Goal: Task Accomplishment & Management: Use online tool/utility

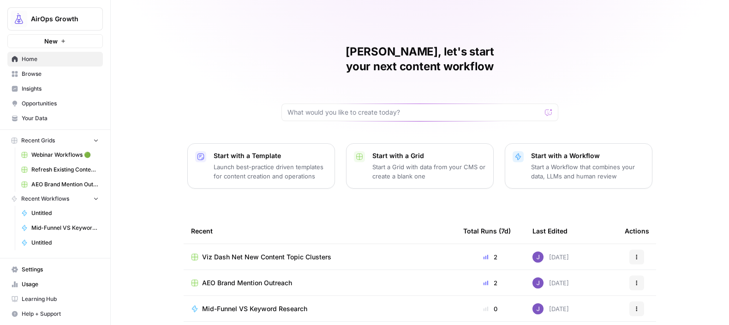
click at [49, 156] on span "Webinar Workflows 🟢" at bounding box center [64, 155] width 67 height 8
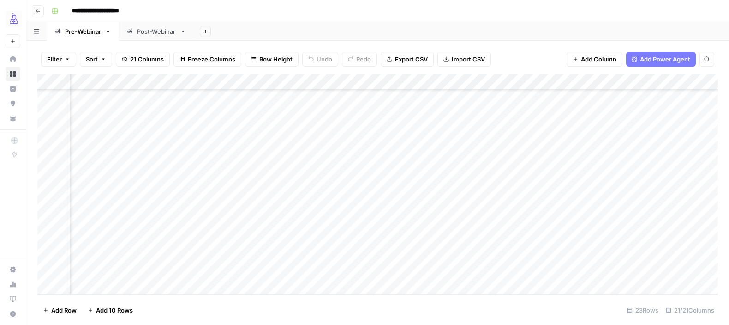
scroll to position [171, 500]
click at [385, 254] on div "Add Column" at bounding box center [377, 184] width 681 height 221
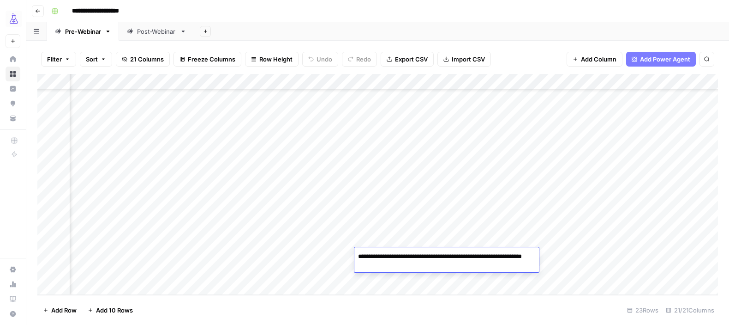
click at [329, 257] on div "Add Column" at bounding box center [377, 184] width 681 height 221
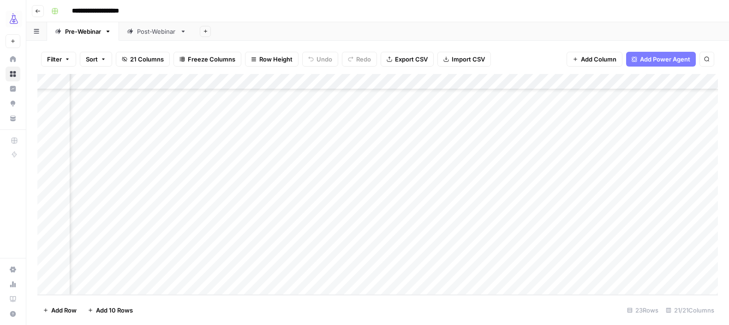
scroll to position [171, 238]
click at [433, 256] on div "Add Column" at bounding box center [377, 184] width 681 height 221
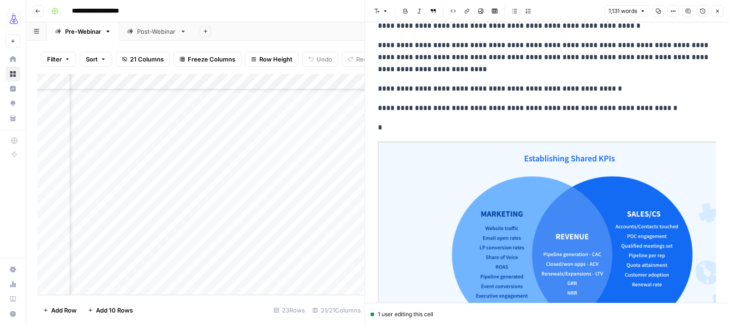
scroll to position [714, 0]
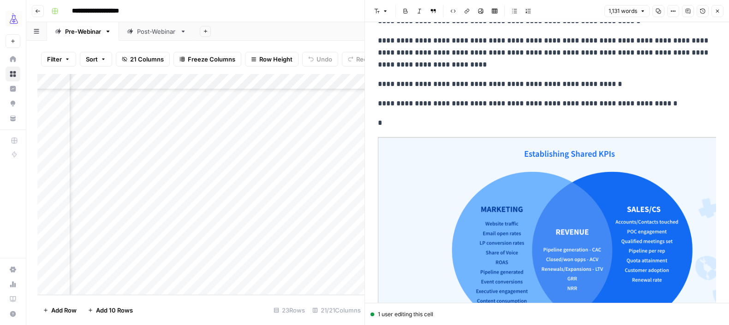
click at [488, 184] on img at bounding box center [547, 243] width 338 height 214
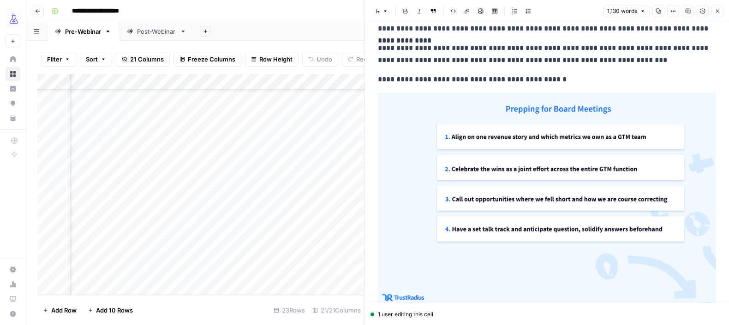
scroll to position [1013, 0]
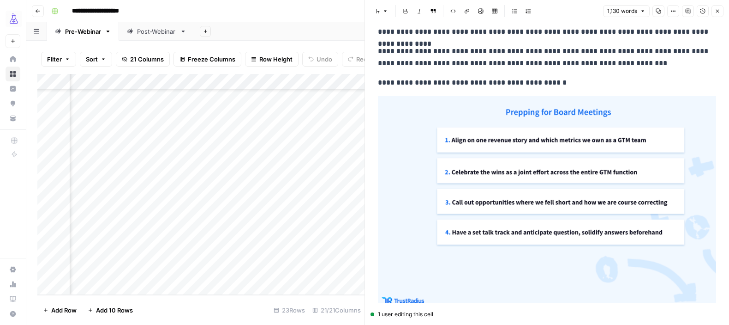
click at [492, 118] on img at bounding box center [547, 204] width 338 height 216
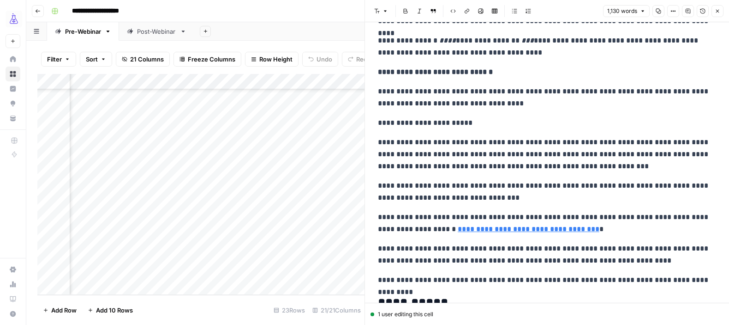
scroll to position [1483, 0]
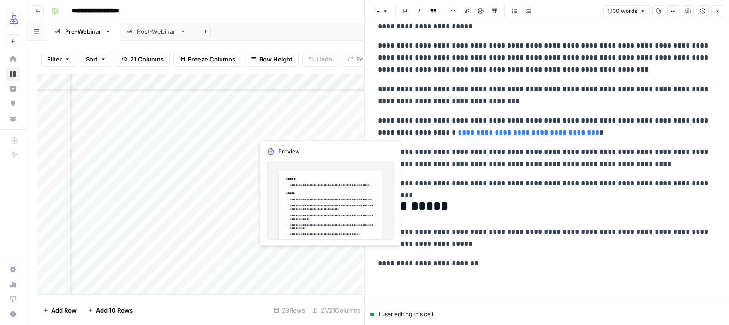
click at [306, 253] on div "Add Column" at bounding box center [200, 184] width 327 height 221
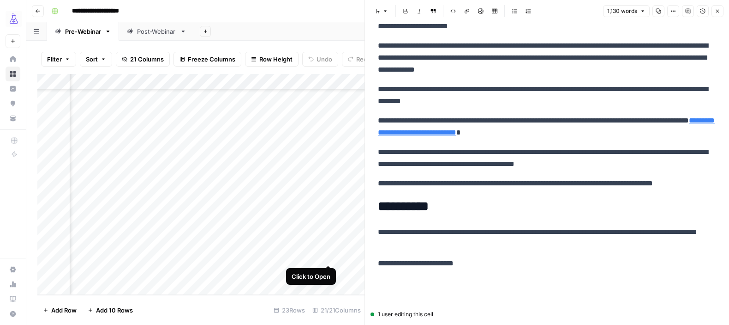
click at [328, 255] on div "Add Column" at bounding box center [200, 184] width 327 height 221
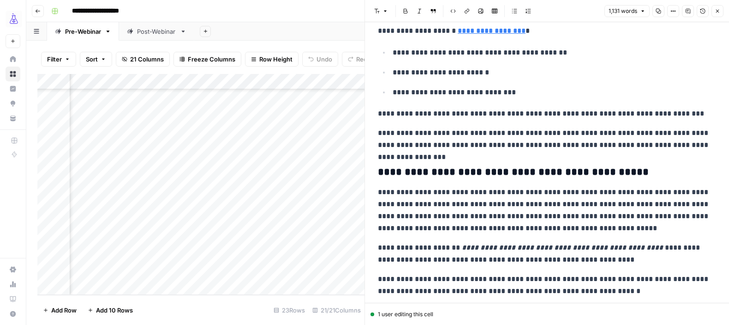
scroll to position [743, 0]
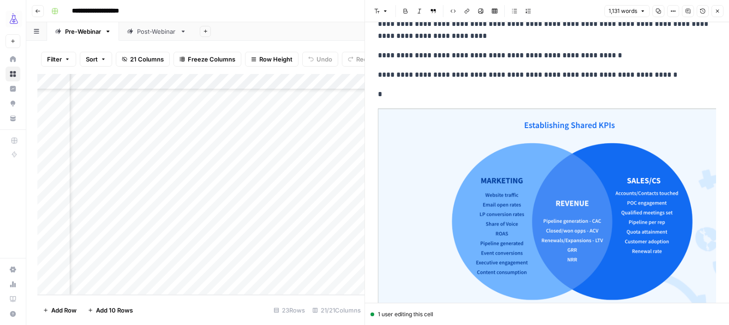
click at [501, 177] on img at bounding box center [547, 215] width 338 height 214
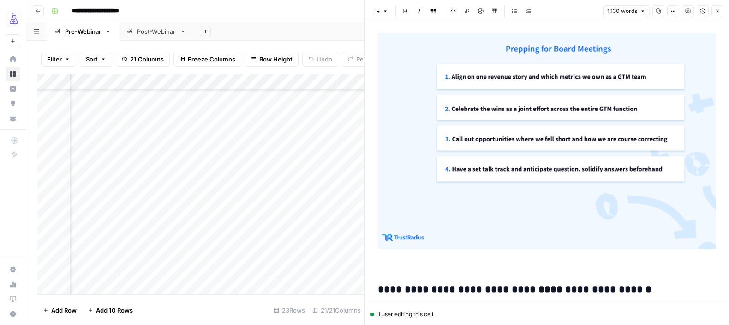
scroll to position [1218, 0]
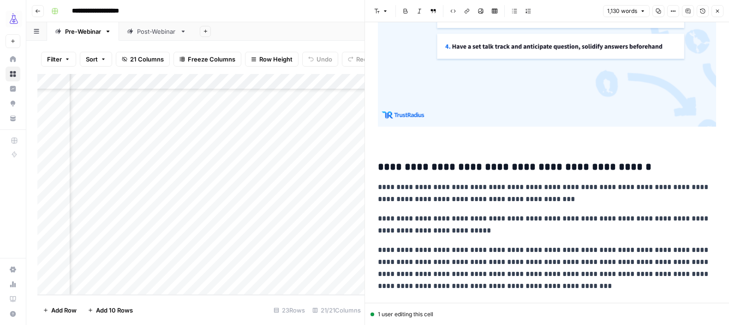
click at [506, 73] on img at bounding box center [547, 18] width 338 height 216
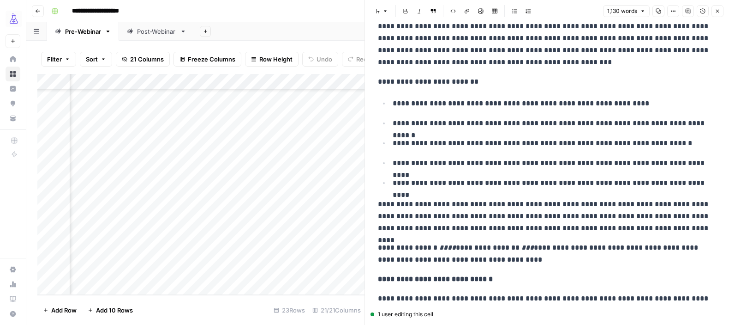
scroll to position [1106, 0]
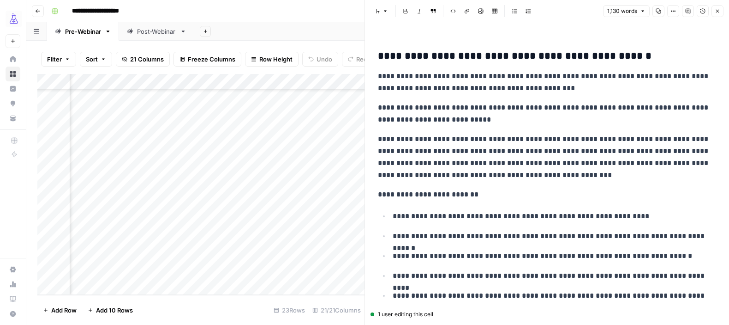
click at [715, 14] on button "Close" at bounding box center [718, 11] width 12 height 12
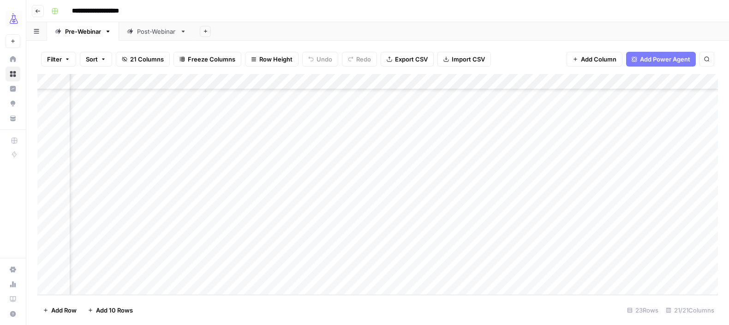
scroll to position [171, 572]
click at [458, 255] on div "Add Column" at bounding box center [377, 184] width 681 height 221
click at [445, 256] on div "Add Column" at bounding box center [377, 184] width 681 height 221
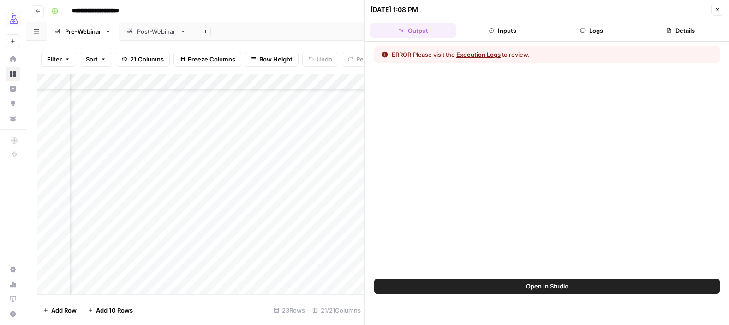
click at [592, 31] on button "Logs" at bounding box center [591, 30] width 85 height 15
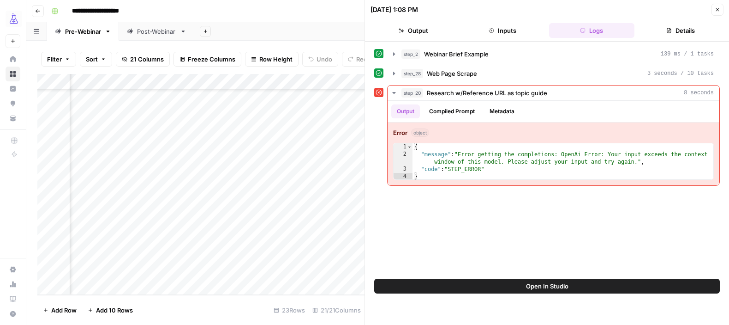
click at [716, 12] on icon "button" at bounding box center [718, 10] width 6 height 6
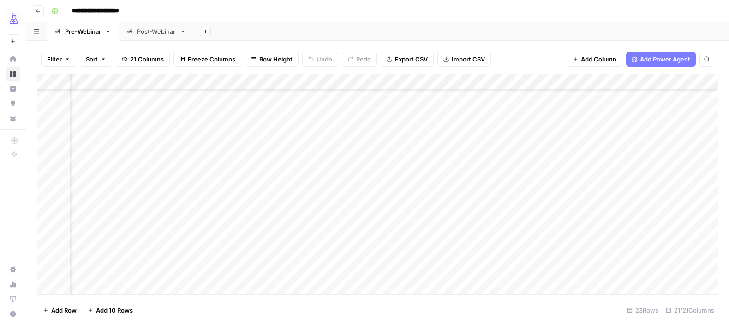
scroll to position [171, 0]
click at [102, 254] on div "Add Column" at bounding box center [377, 184] width 681 height 221
drag, startPoint x: 151, startPoint y: 262, endPoint x: 151, endPoint y: 270, distance: 7.8
click at [151, 270] on div "Add Column" at bounding box center [377, 184] width 681 height 221
click at [183, 253] on div "Add Column" at bounding box center [377, 184] width 681 height 221
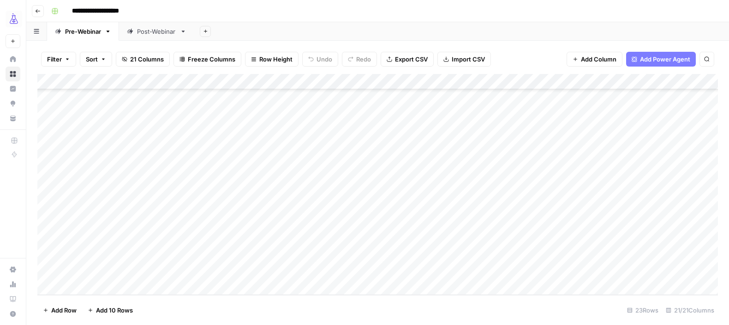
drag, startPoint x: 220, startPoint y: 263, endPoint x: 220, endPoint y: 271, distance: 8.8
click at [220, 271] on div "Add Column" at bounding box center [377, 184] width 681 height 221
click at [260, 259] on div "Add Column" at bounding box center [377, 184] width 681 height 221
drag, startPoint x: 303, startPoint y: 262, endPoint x: 303, endPoint y: 271, distance: 9.2
click at [303, 271] on div "Add Column" at bounding box center [377, 184] width 681 height 221
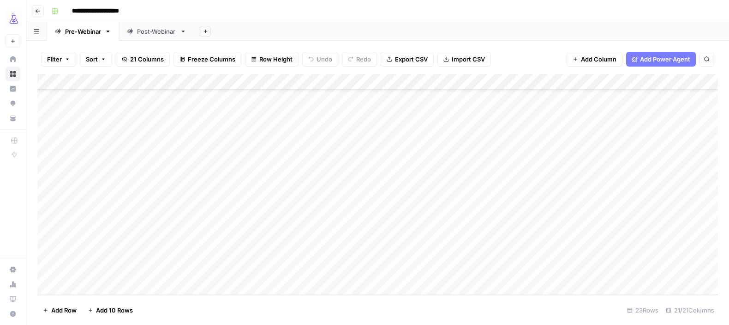
click at [416, 276] on div "Add Column" at bounding box center [377, 184] width 681 height 221
click at [454, 259] on div "Add Column" at bounding box center [377, 184] width 681 height 221
drag, startPoint x: 490, startPoint y: 262, endPoint x: 490, endPoint y: 270, distance: 7.4
click at [490, 270] on div "Add Column" at bounding box center [377, 184] width 681 height 221
click at [358, 273] on div "Add Column" at bounding box center [377, 184] width 681 height 221
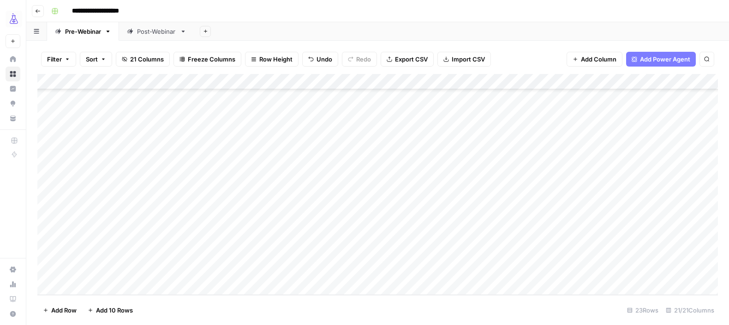
click at [528, 270] on div "Add Column" at bounding box center [377, 184] width 681 height 221
click at [610, 271] on div "Add Column" at bounding box center [377, 184] width 681 height 221
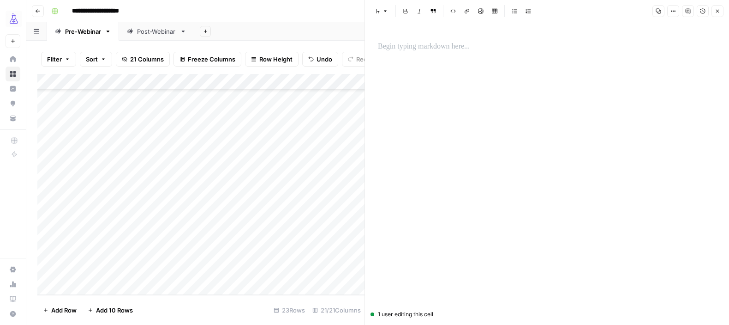
click at [483, 54] on div at bounding box center [547, 46] width 349 height 19
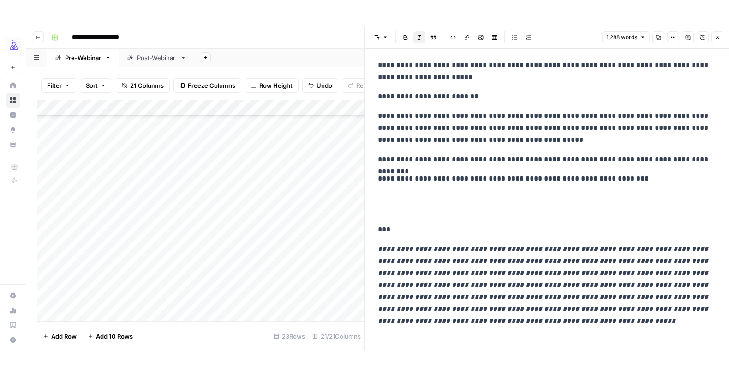
scroll to position [1693, 0]
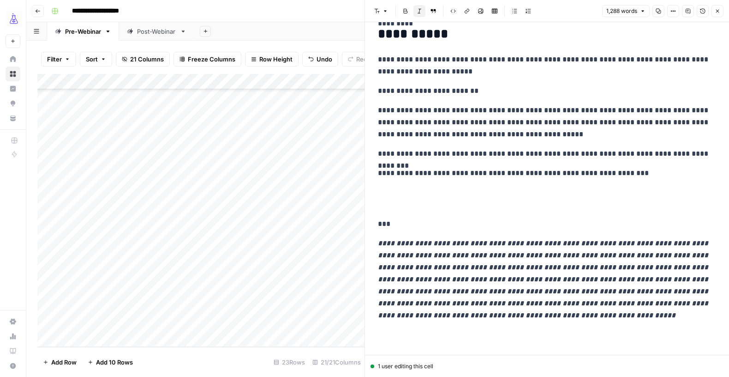
click at [715, 9] on icon "button" at bounding box center [718, 11] width 6 height 6
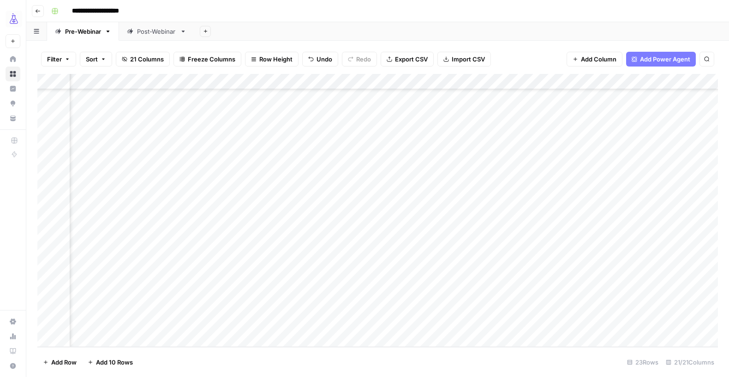
scroll to position [119, 209]
click at [547, 307] on div "Add Column" at bounding box center [377, 210] width 681 height 273
drag, startPoint x: 599, startPoint y: 313, endPoint x: 599, endPoint y: 323, distance: 10.2
click at [599, 323] on div "Add Column" at bounding box center [377, 210] width 681 height 273
click at [432, 324] on div "Add Column" at bounding box center [377, 210] width 681 height 273
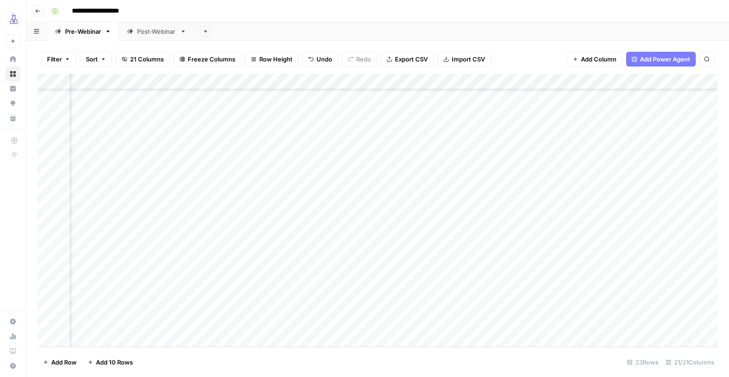
click at [662, 318] on div "Add Column" at bounding box center [377, 210] width 681 height 273
click at [588, 311] on div "Add Column" at bounding box center [377, 210] width 681 height 273
drag, startPoint x: 595, startPoint y: 313, endPoint x: 595, endPoint y: 320, distance: 6.5
click at [595, 320] on div "Add Column" at bounding box center [377, 210] width 681 height 273
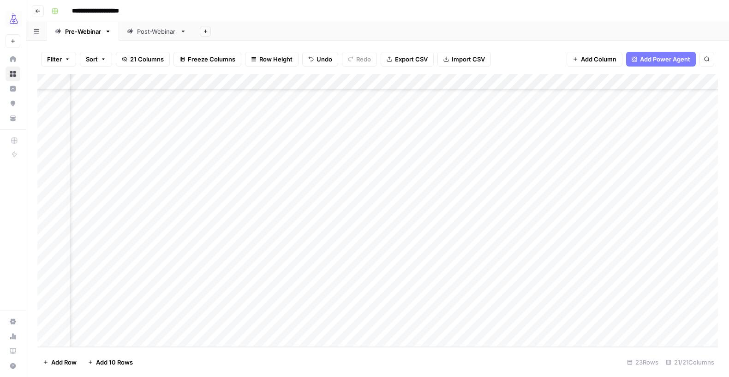
click at [585, 324] on div "Add Column" at bounding box center [377, 210] width 681 height 273
click at [652, 322] on div "Add Column" at bounding box center [377, 210] width 681 height 273
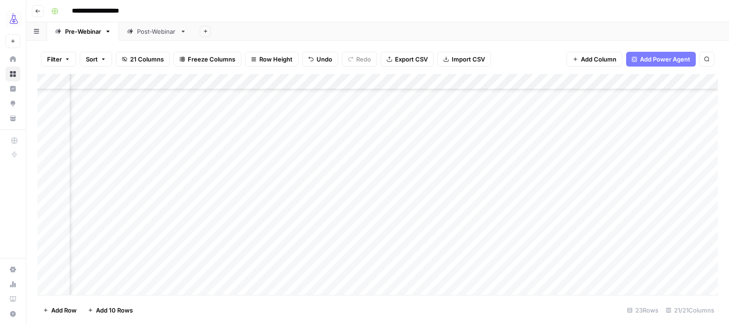
scroll to position [170, 435]
click at [518, 269] on div "Add Column" at bounding box center [377, 184] width 681 height 221
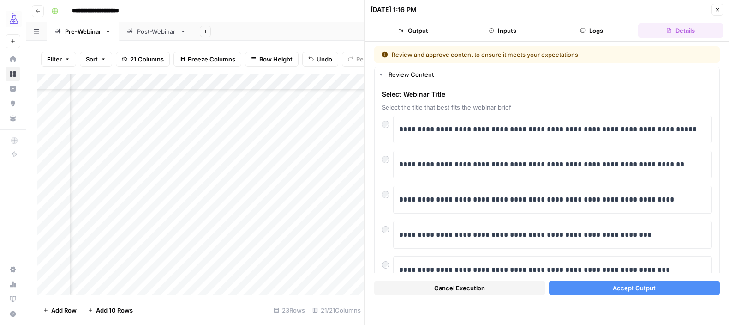
drag, startPoint x: 718, startPoint y: 6, endPoint x: 654, endPoint y: 159, distance: 165.9
click at [654, 159] on div "**********" at bounding box center [547, 162] width 365 height 325
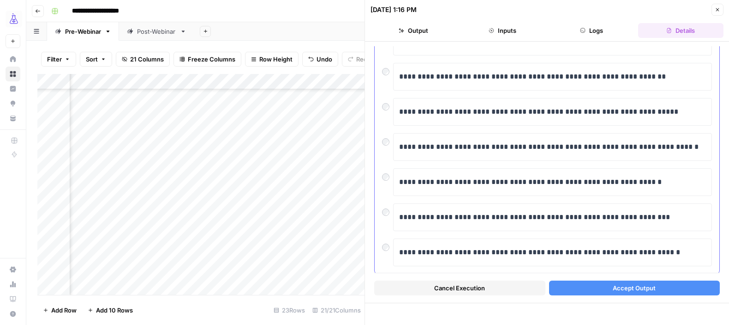
scroll to position [389, 0]
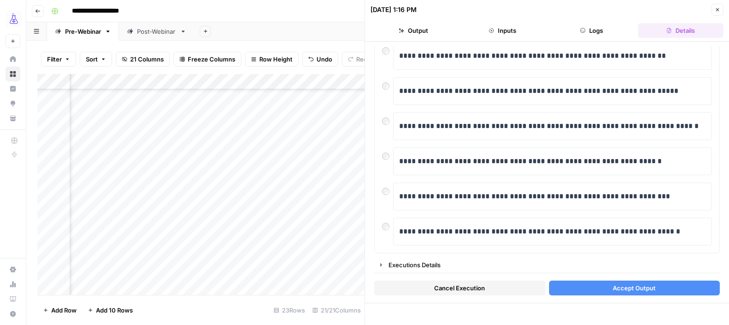
click at [718, 9] on icon "button" at bounding box center [717, 9] width 3 height 3
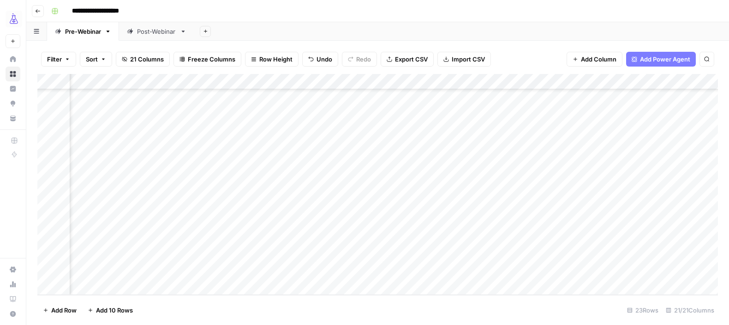
scroll to position [171, 482]
click at [605, 269] on div "Add Column" at bounding box center [377, 184] width 681 height 221
click at [402, 272] on div "Add Column" at bounding box center [377, 184] width 681 height 221
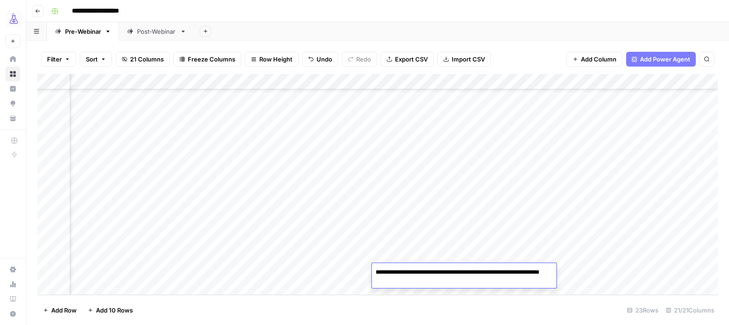
drag, startPoint x: 375, startPoint y: 272, endPoint x: 435, endPoint y: 281, distance: 60.7
click at [435, 281] on textarea "**********" at bounding box center [464, 276] width 185 height 22
click at [513, 271] on textarea "**********" at bounding box center [464, 276] width 185 height 22
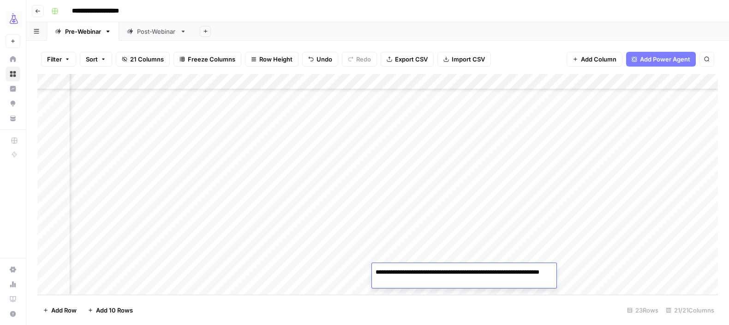
click at [604, 273] on div "Add Column" at bounding box center [377, 184] width 681 height 221
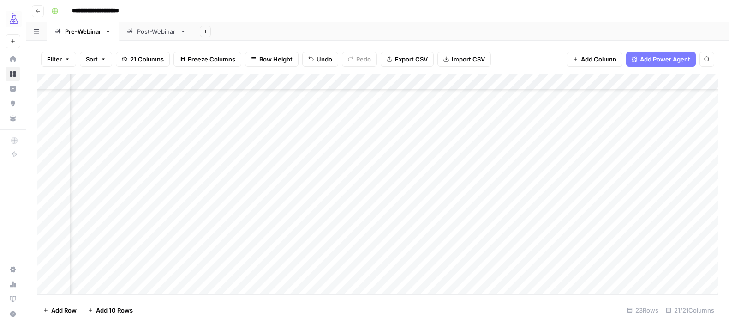
click at [602, 271] on div "Add Column" at bounding box center [377, 184] width 681 height 221
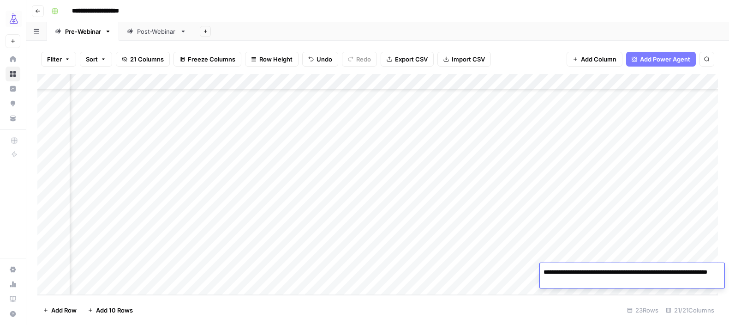
type textarea "**********"
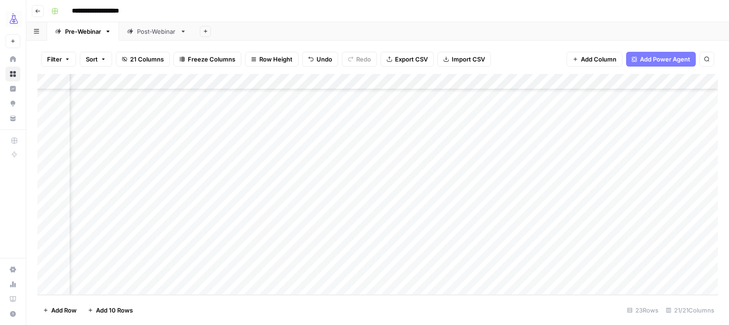
click at [657, 266] on div "Add Column" at bounding box center [377, 184] width 681 height 221
click at [479, 272] on div "Add Column" at bounding box center [377, 184] width 681 height 221
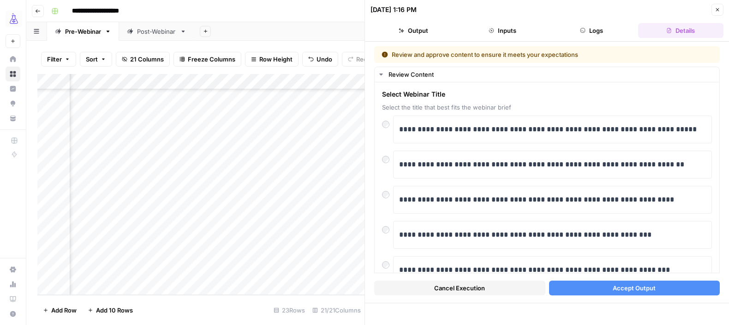
click at [626, 284] on span "Accept Output" at bounding box center [634, 287] width 43 height 9
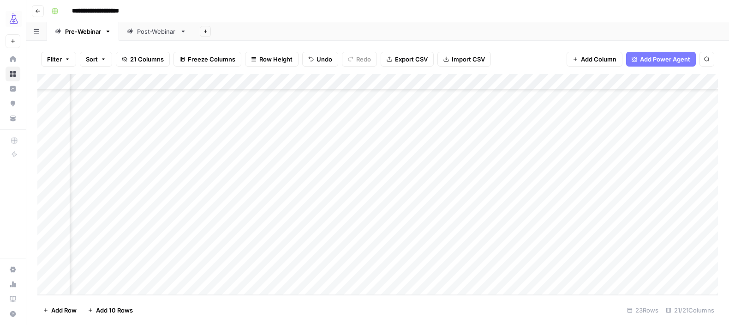
click at [537, 271] on div "Add Column" at bounding box center [377, 184] width 681 height 221
type textarea "**********"
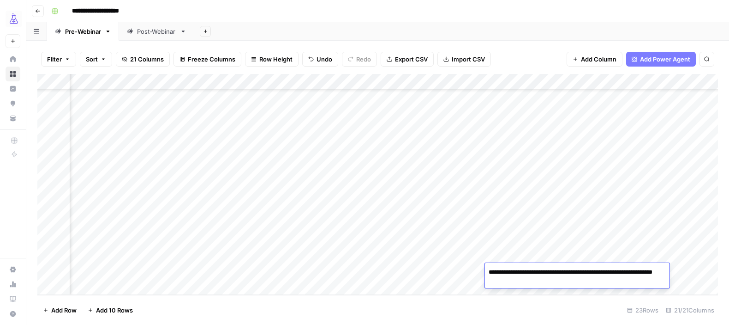
click at [564, 299] on footer "Add Row Add 10 Rows 23 Rows 21/21 Columns" at bounding box center [377, 310] width 681 height 30
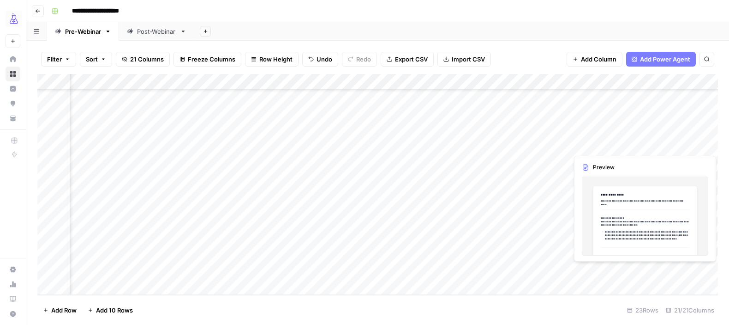
click at [604, 271] on div "Add Column" at bounding box center [377, 184] width 681 height 221
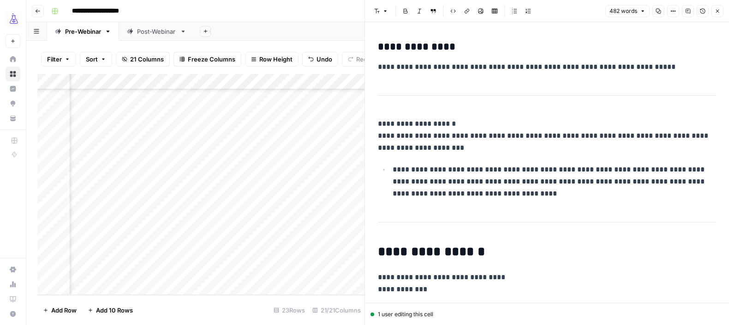
click at [411, 70] on p "**********" at bounding box center [547, 67] width 338 height 12
click at [718, 10] on icon "button" at bounding box center [718, 11] width 6 height 6
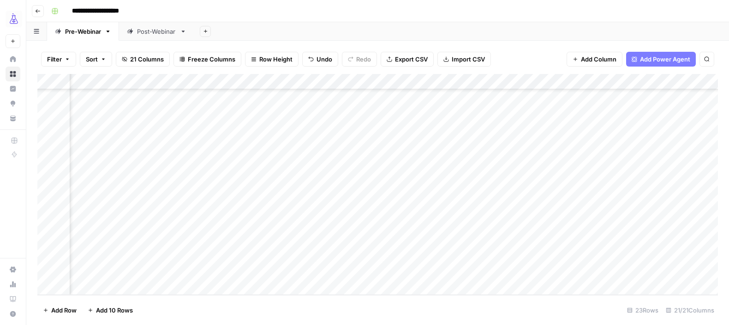
scroll to position [171, 698]
click at [494, 271] on div "Add Column" at bounding box center [377, 184] width 681 height 221
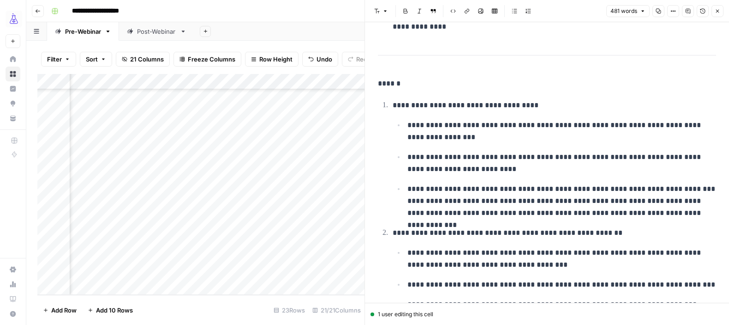
scroll to position [316, 0]
click at [717, 8] on button "Close" at bounding box center [718, 11] width 12 height 12
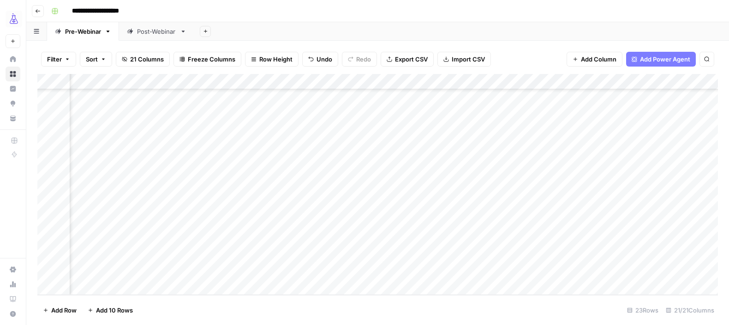
click at [566, 270] on div "Add Column" at bounding box center [377, 184] width 681 height 221
click at [492, 270] on div "Add Column" at bounding box center [377, 184] width 681 height 221
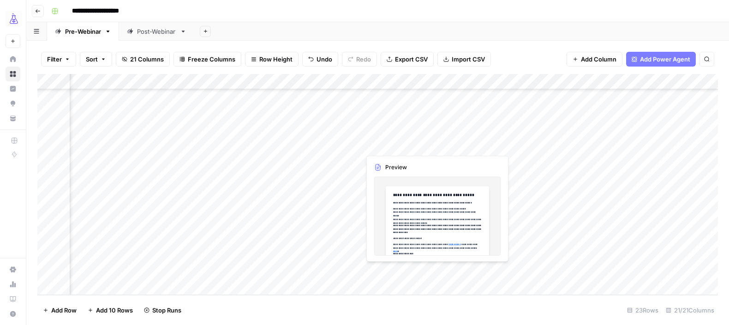
click at [431, 271] on div "Add Column" at bounding box center [377, 184] width 681 height 221
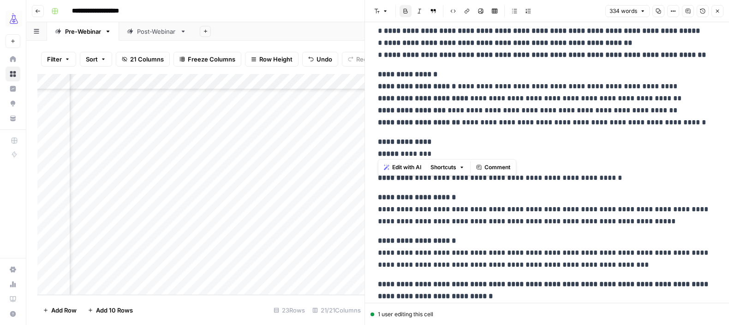
scroll to position [268, 0]
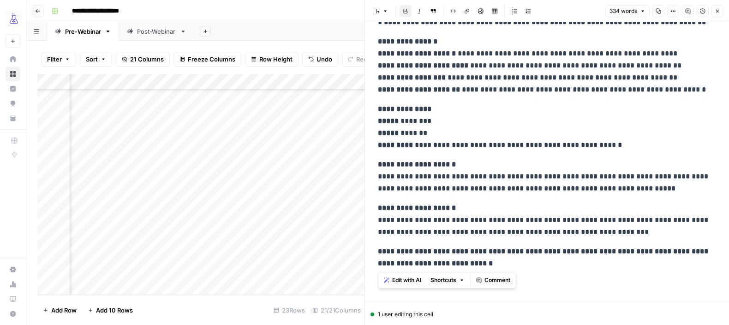
drag, startPoint x: 379, startPoint y: 106, endPoint x: 481, endPoint y: 273, distance: 194.9
click at [481, 273] on body "**********" at bounding box center [364, 162] width 729 height 325
copy div "**********"
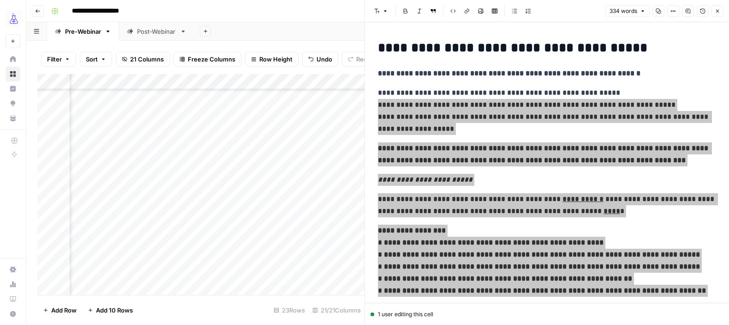
scroll to position [268, 0]
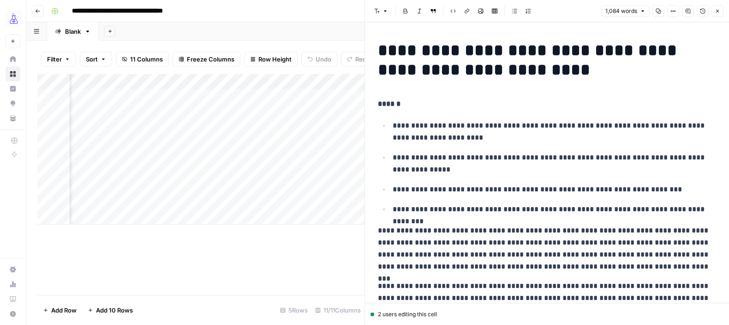
click at [716, 11] on icon "button" at bounding box center [718, 11] width 6 height 6
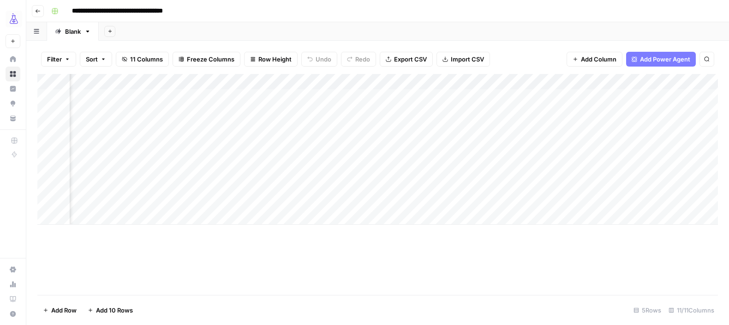
click at [536, 128] on div "Add Column" at bounding box center [377, 149] width 681 height 151
click at [540, 99] on div "Add Column" at bounding box center [377, 149] width 681 height 151
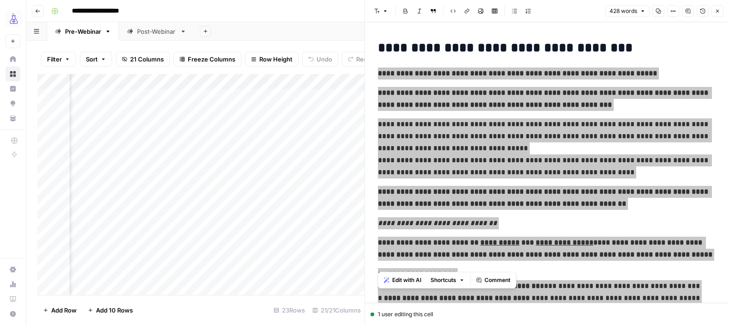
scroll to position [384, 0]
